Goal: Check status

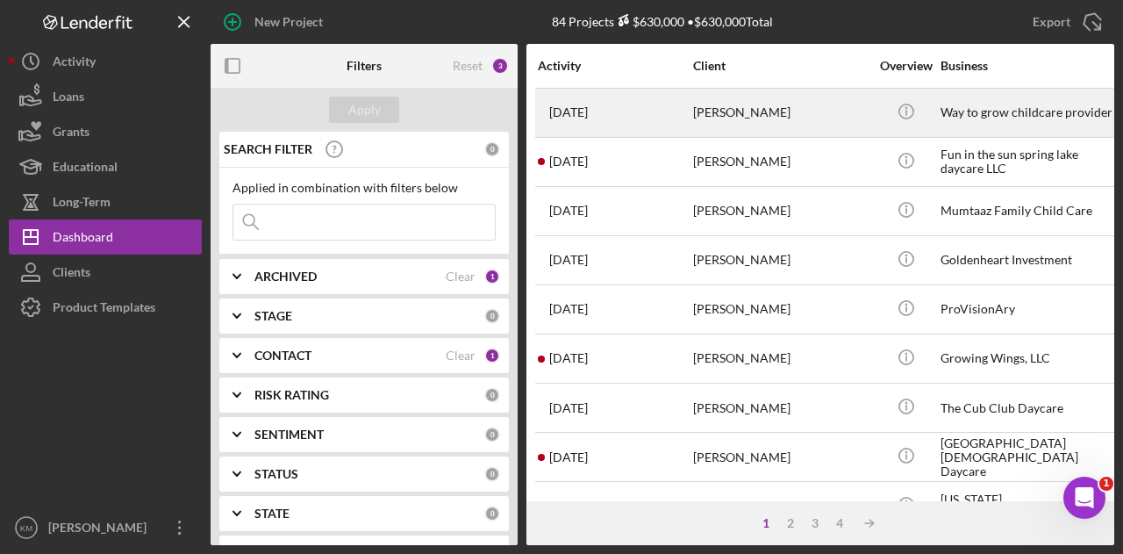
click at [543, 97] on div "[DATE] [PERSON_NAME]" at bounding box center [615, 112] width 154 height 46
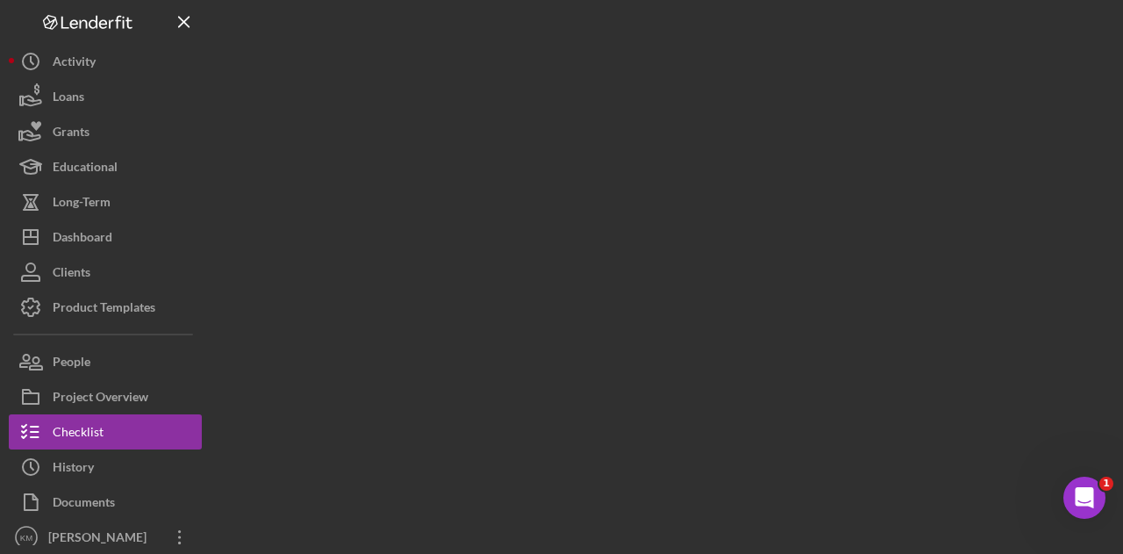
click at [543, 97] on div at bounding box center [663, 272] width 904 height 545
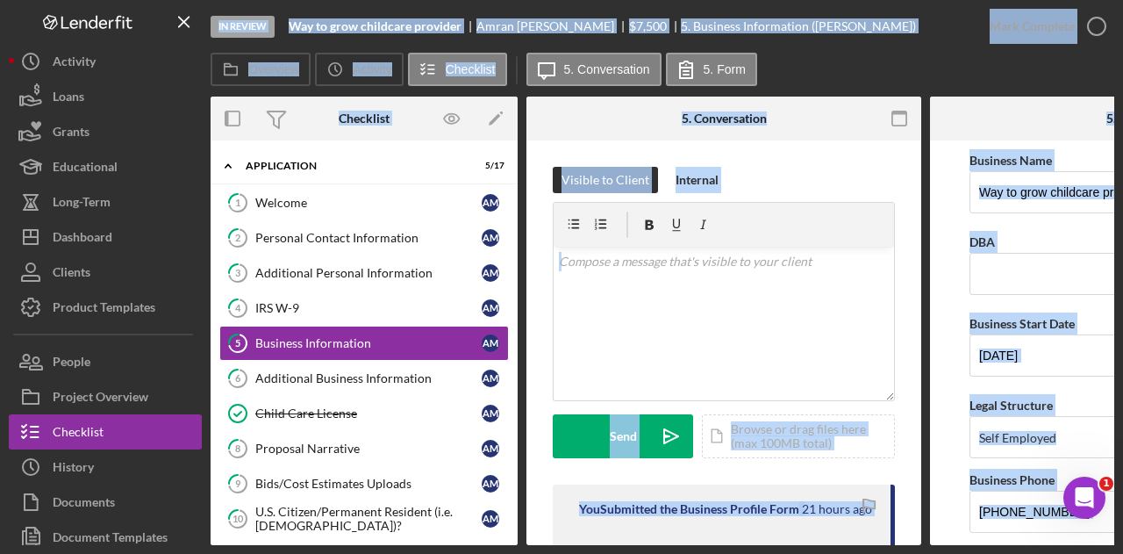
click at [864, 25] on div "In Review Way to grow childcare provider [PERSON_NAME] $7,500 $7,500 5. Busines…" at bounding box center [592, 26] width 762 height 53
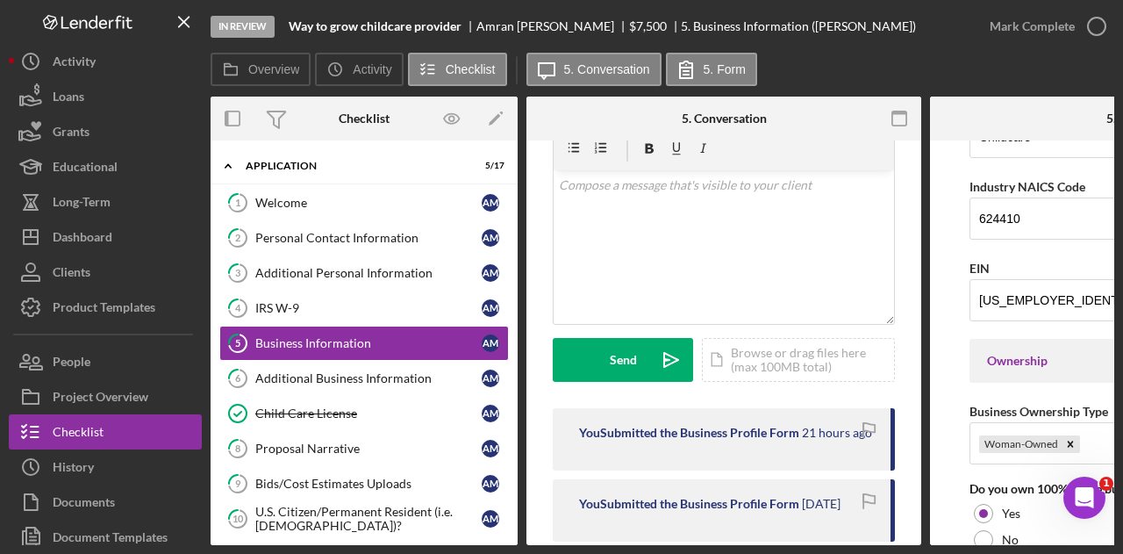
scroll to position [621, 0]
